Goal: Task Accomplishment & Management: Manage account settings

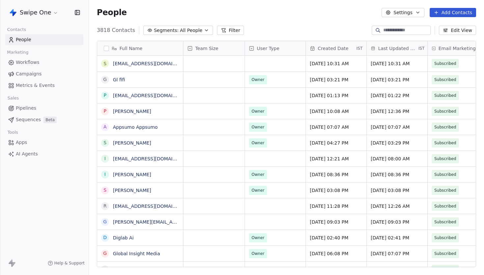
scroll to position [242, 395]
click at [43, 9] on html "Swipe One Contacts People Marketing Workflows Campaigns Metrics & Events Sales …" at bounding box center [242, 137] width 484 height 275
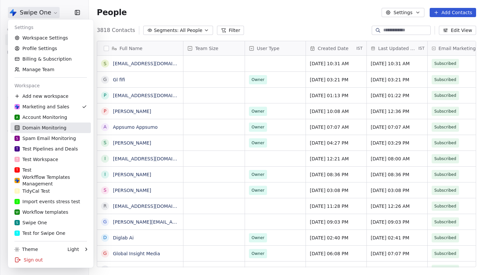
click at [47, 127] on div "D Domain Monitoring" at bounding box center [40, 127] width 52 height 7
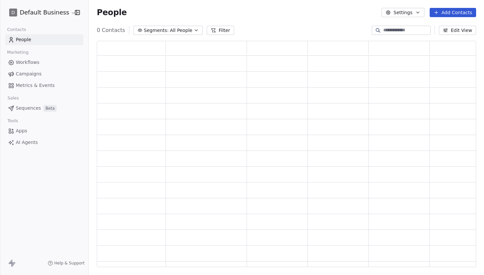
scroll to position [226, 379]
click at [172, 31] on button "Segments: All People" at bounding box center [172, 30] width 69 height 9
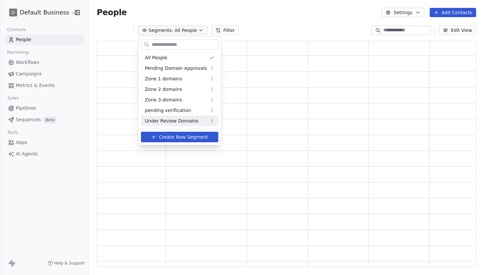
click at [170, 118] on span "Under Review Domains" at bounding box center [172, 121] width 54 height 7
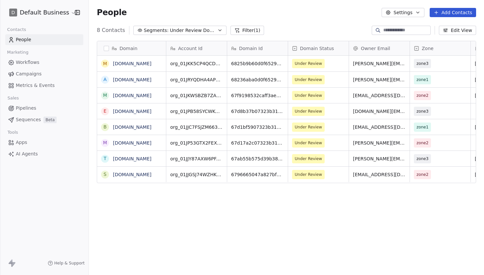
scroll to position [242, 395]
click at [320, 81] on span "Under Review" at bounding box center [308, 79] width 27 height 7
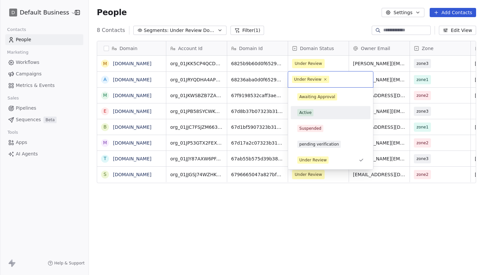
click at [324, 116] on div "Active" at bounding box center [330, 112] width 66 height 7
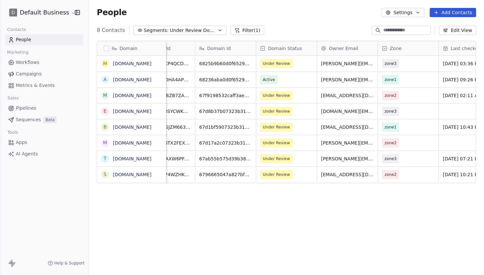
scroll to position [0, 65]
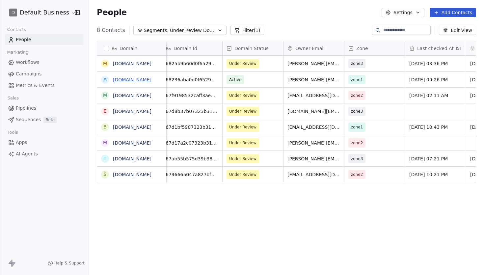
click at [141, 77] on link "[DOMAIN_NAME]" at bounding box center [132, 79] width 39 height 5
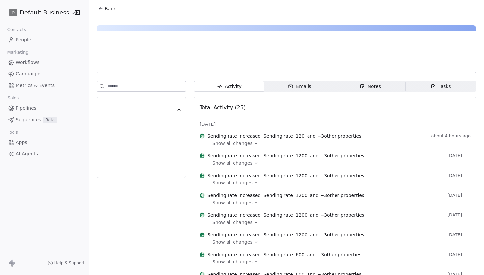
click at [383, 88] on span "Notes Notes" at bounding box center [370, 86] width 70 height 11
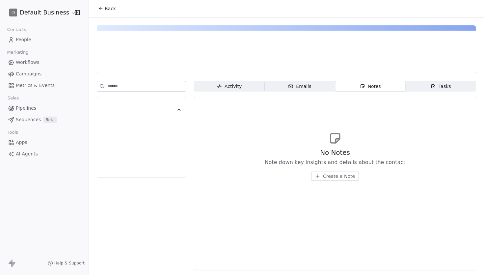
click at [321, 169] on div "No Notes Note down key insights and details about the contact Create a Note" at bounding box center [335, 164] width 141 height 33
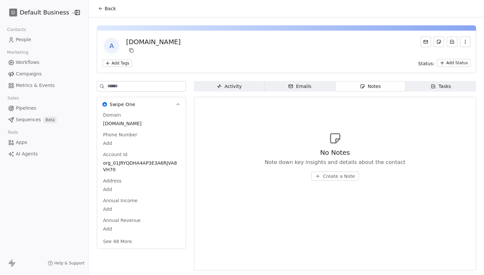
click at [323, 178] on button "Create a Note" at bounding box center [335, 175] width 48 height 9
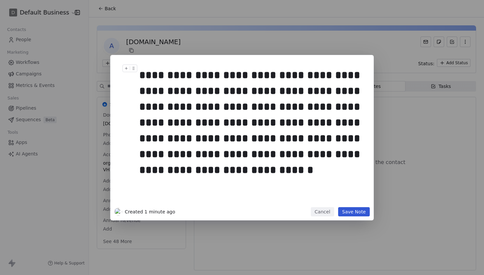
click at [213, 107] on div "**********" at bounding box center [251, 122] width 225 height 111
click at [205, 108] on div "**********" at bounding box center [251, 122] width 225 height 111
click at [321, 171] on div "**********" at bounding box center [251, 122] width 225 height 111
click at [362, 213] on button "Save Note" at bounding box center [354, 211] width 32 height 9
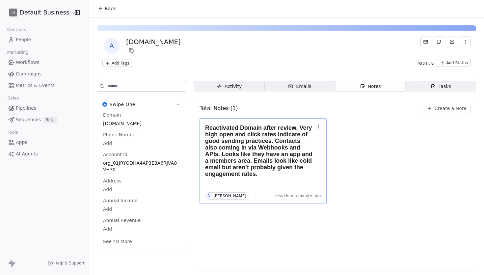
click at [266, 167] on h1 "Reactivated Domain after review. Very high open and click rates indicate of goo…" at bounding box center [259, 150] width 109 height 53
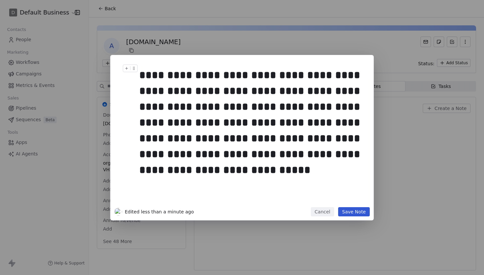
click at [287, 171] on div "**********" at bounding box center [251, 122] width 225 height 111
click at [367, 211] on button "Save Note" at bounding box center [354, 211] width 32 height 9
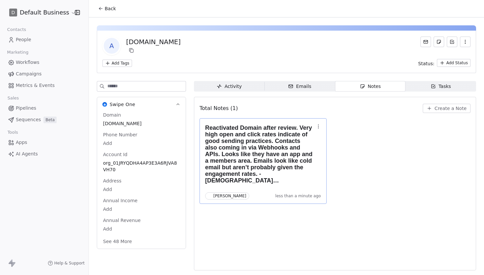
click at [105, 9] on span "Back" at bounding box center [110, 8] width 11 height 7
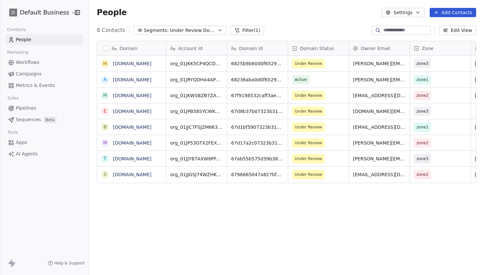
scroll to position [242, 395]
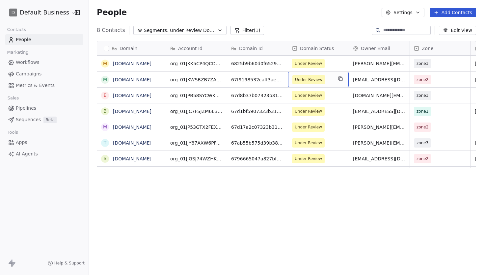
click at [333, 82] on div "Under Review" at bounding box center [318, 79] width 61 height 15
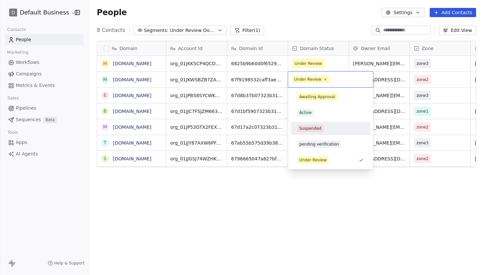
click at [247, 204] on html "D Default Business Contacts People Marketing Workflows Campaigns Metrics & Even…" at bounding box center [242, 137] width 484 height 275
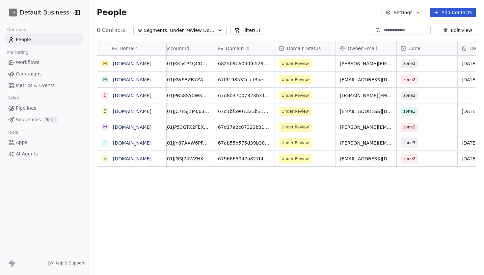
scroll to position [0, 0]
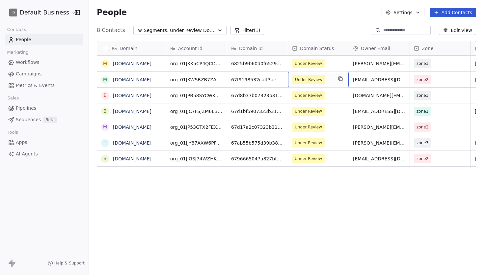
click at [321, 82] on span "Under Review" at bounding box center [308, 79] width 33 height 9
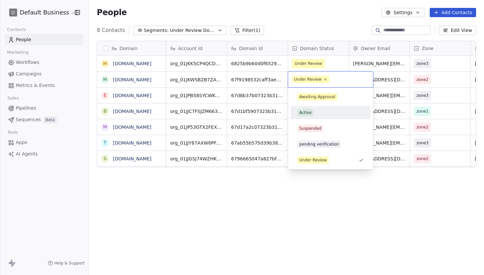
click at [325, 115] on div "Active" at bounding box center [330, 112] width 66 height 7
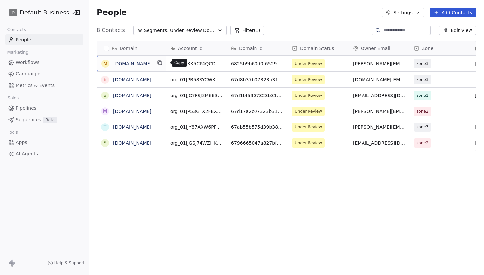
click at [162, 64] on button "grid" at bounding box center [160, 63] width 8 height 8
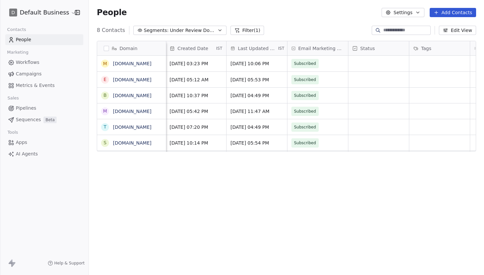
scroll to position [0, 498]
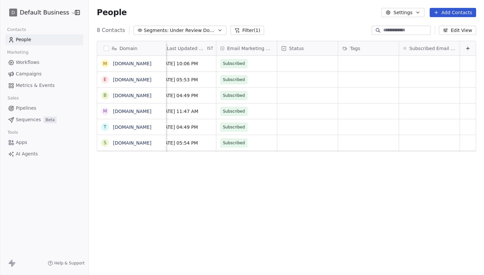
click at [459, 26] on button "Edit View" at bounding box center [457, 30] width 37 height 9
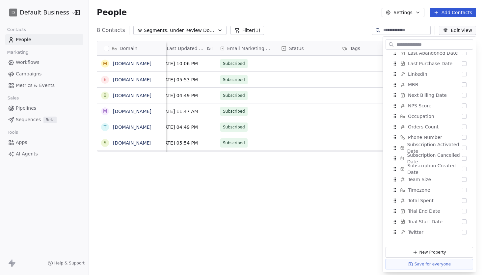
scroll to position [414, 0]
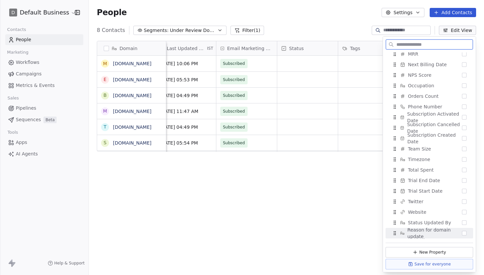
click at [462, 233] on button "Suggestions" at bounding box center [464, 233] width 5 height 5
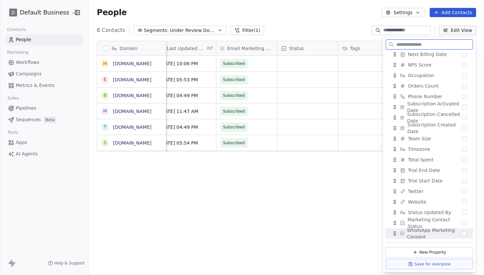
click at [413, 261] on icon at bounding box center [410, 263] width 5 height 5
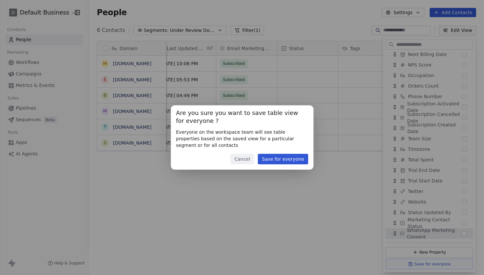
click at [301, 161] on button "Save for everyone" at bounding box center [283, 159] width 50 height 11
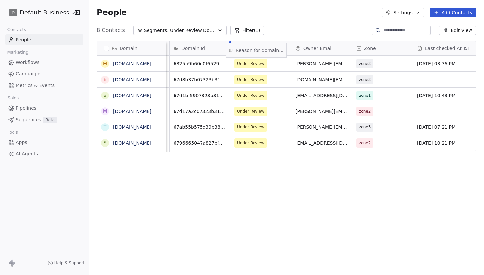
scroll to position [0, 57]
drag, startPoint x: 439, startPoint y: 50, endPoint x: 302, endPoint y: 47, distance: 137.6
click at [302, 47] on div "Domain m [DOMAIN_NAME] e [DOMAIN_NAME] b [DOMAIN_NAME] m [DOMAIN_NAME] t [DOMAI…" at bounding box center [286, 96] width 379 height 111
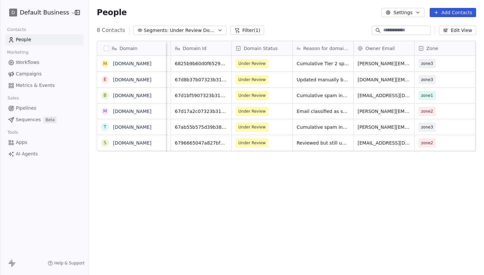
scroll to position [0, 56]
drag, startPoint x: 389, startPoint y: 47, endPoint x: 280, endPoint y: 49, distance: 109.3
click at [280, 49] on div "Domain m [DOMAIN_NAME] e [DOMAIN_NAME] b [DOMAIN_NAME] m [DOMAIN_NAME] t [DOMAI…" at bounding box center [286, 96] width 379 height 111
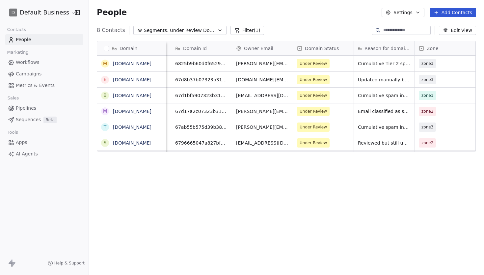
scroll to position [0, 0]
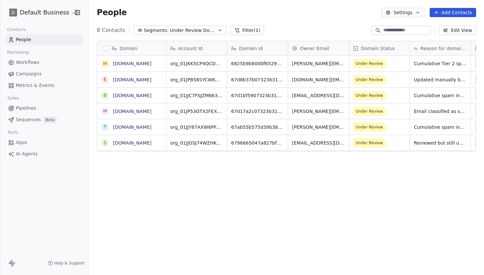
click at [461, 30] on button "Edit View" at bounding box center [457, 30] width 37 height 9
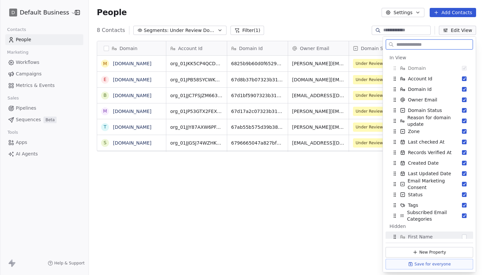
click at [428, 265] on button "Save for everyone" at bounding box center [429, 264] width 88 height 11
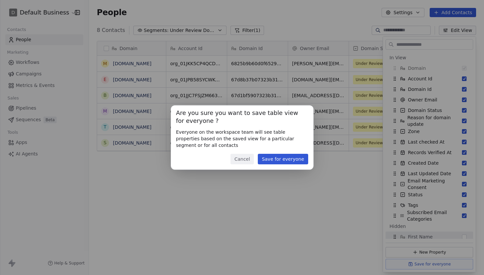
click at [283, 162] on button "Save for everyone" at bounding box center [283, 159] width 50 height 11
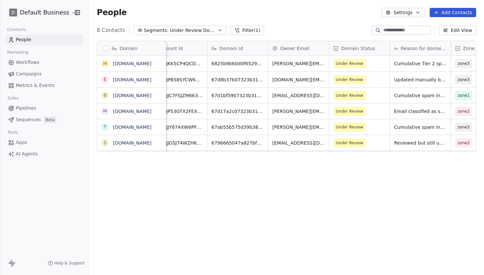
scroll to position [0, 21]
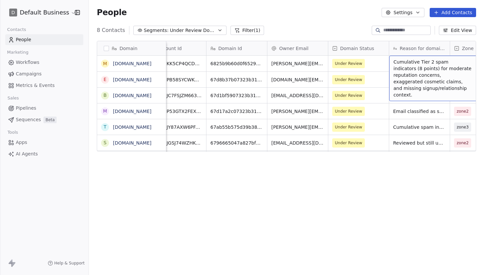
click at [406, 187] on div "Domain m [DOMAIN_NAME] e [DOMAIN_NAME] b [DOMAIN_NAME] m [DOMAIN_NAME] t [DOMAI…" at bounding box center [286, 157] width 395 height 242
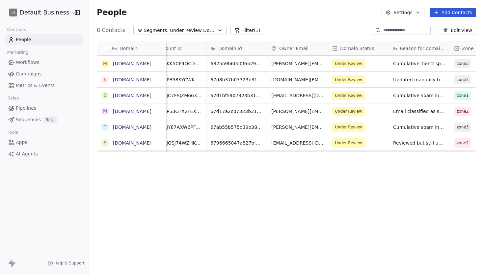
scroll to position [0, 0]
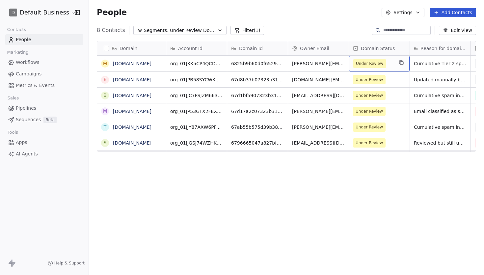
click at [386, 62] on span "Under Review" at bounding box center [373, 63] width 40 height 9
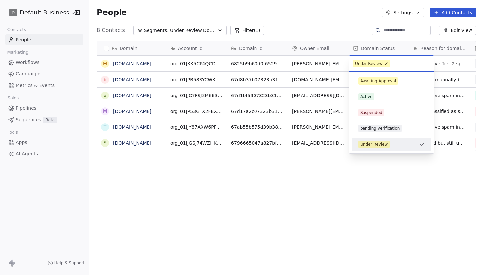
click at [386, 62] on icon at bounding box center [386, 64] width 4 height 4
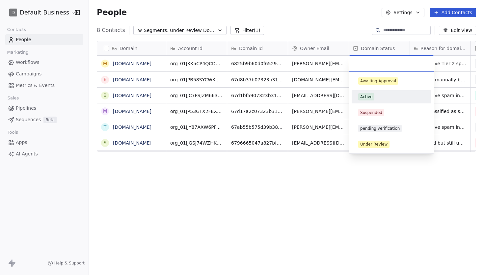
click at [385, 99] on div "Active" at bounding box center [391, 96] width 66 height 7
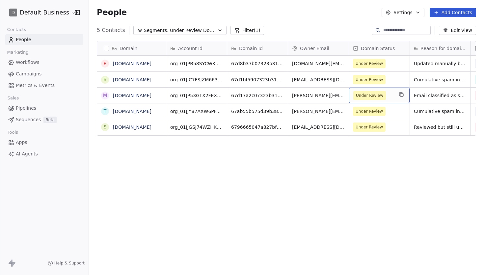
click at [265, 198] on div "Domain e [DOMAIN_NAME] b [DOMAIN_NAME] m [DOMAIN_NAME] t [DOMAIN_NAME] s [DOMAI…" at bounding box center [286, 157] width 395 height 242
